Goal: Information Seeking & Learning: Check status

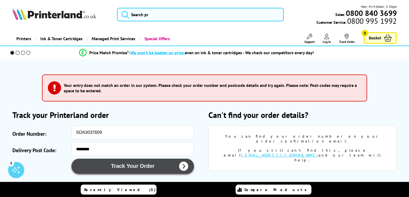
click at [117, 162] on button "Track Your Order" at bounding box center [133, 165] width 122 height 15
